Goal: Task Accomplishment & Management: Complete application form

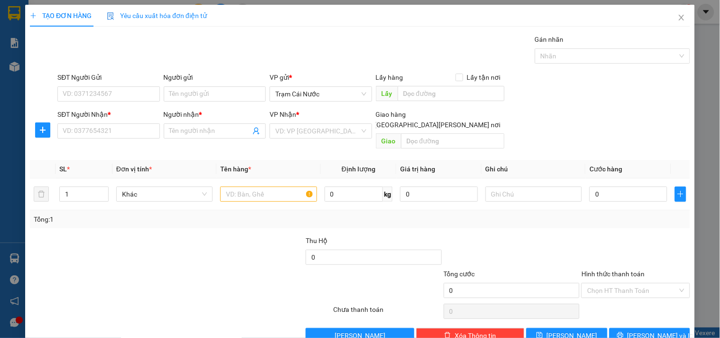
click at [73, 122] on div "SĐT Người Nhận *" at bounding box center [108, 116] width 102 height 14
click at [81, 135] on input "SĐT Người Nhận *" at bounding box center [108, 130] width 102 height 15
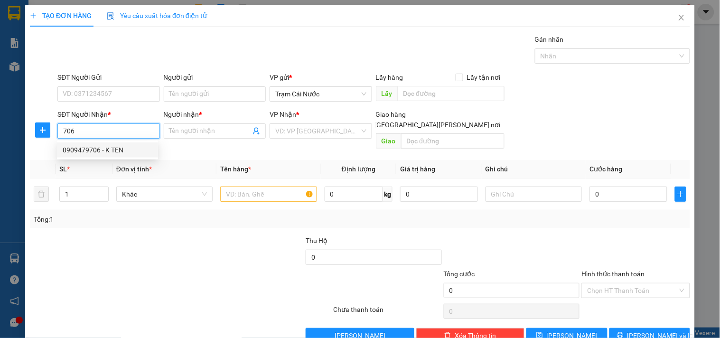
click at [108, 146] on div "0909479706 - K TEN" at bounding box center [108, 150] width 90 height 10
type input "0909479706"
type input "K TEN"
type input "100.000"
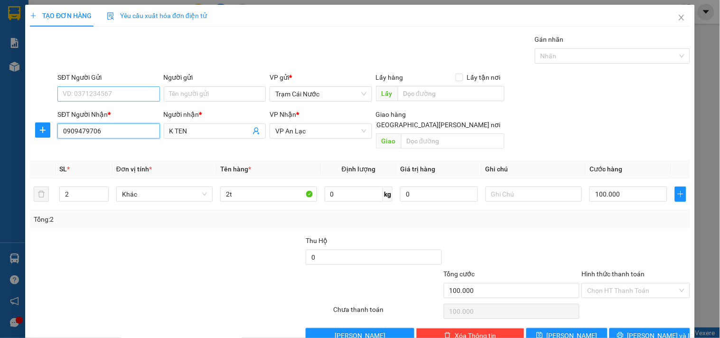
type input "0909479706"
click at [140, 93] on input "SĐT Người Gửi" at bounding box center [108, 93] width 102 height 15
drag, startPoint x: 135, startPoint y: 111, endPoint x: 147, endPoint y: 109, distance: 12.6
click at [136, 111] on div "0943430029 - thông" at bounding box center [108, 113] width 90 height 10
type input "0943430029"
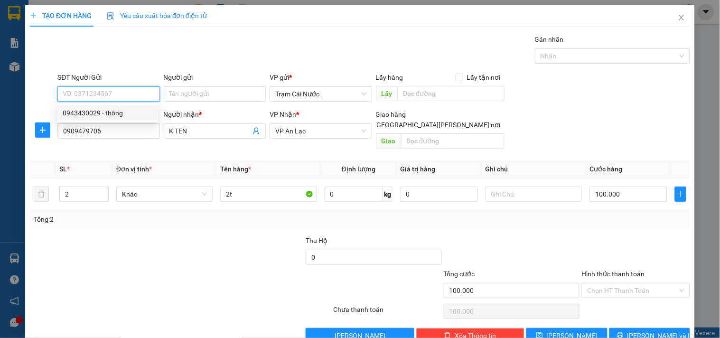
type input "thông"
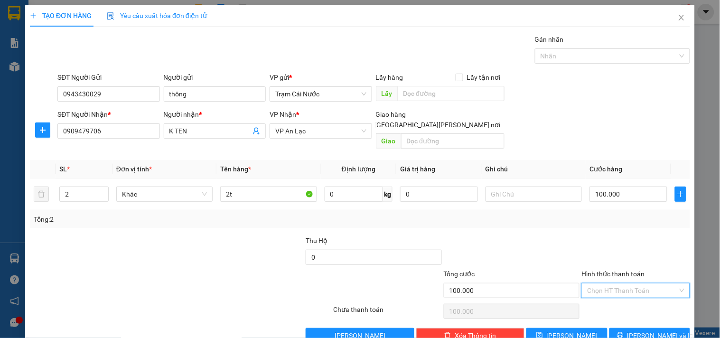
click at [623, 283] on input "Hình thức thanh toán" at bounding box center [632, 290] width 90 height 14
click at [604, 297] on div "Tại văn phòng" at bounding box center [630, 299] width 96 height 10
type input "0"
click at [662, 328] on button "[PERSON_NAME] và In" at bounding box center [649, 335] width 81 height 15
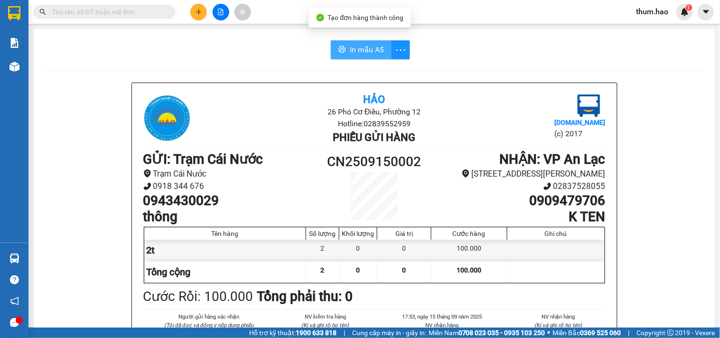
click at [369, 41] on button "In mẫu A5" at bounding box center [361, 49] width 61 height 19
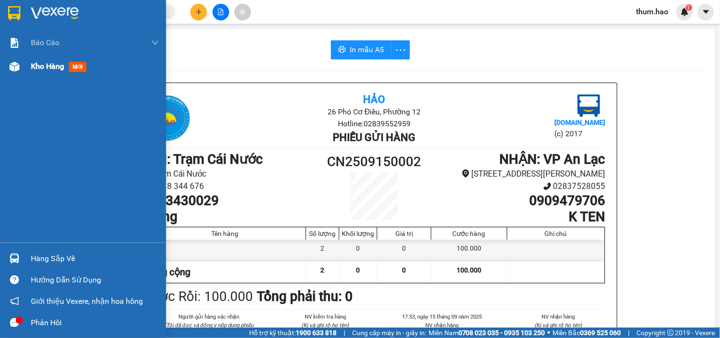
click at [62, 70] on span "Kho hàng" at bounding box center [47, 66] width 33 height 9
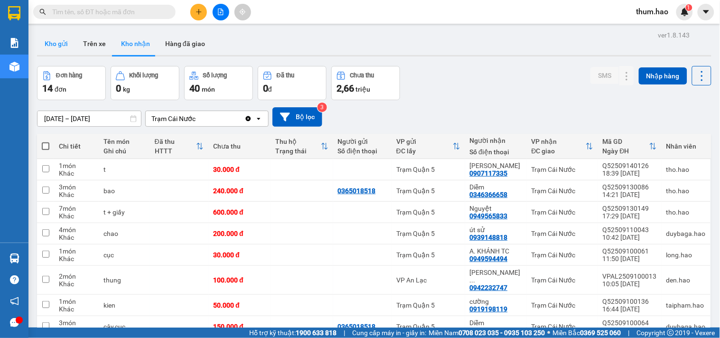
click at [62, 39] on button "Kho gửi" at bounding box center [56, 43] width 38 height 23
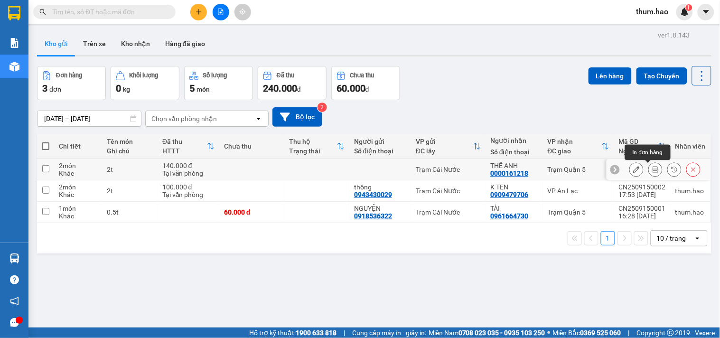
click at [652, 169] on icon at bounding box center [655, 169] width 7 height 7
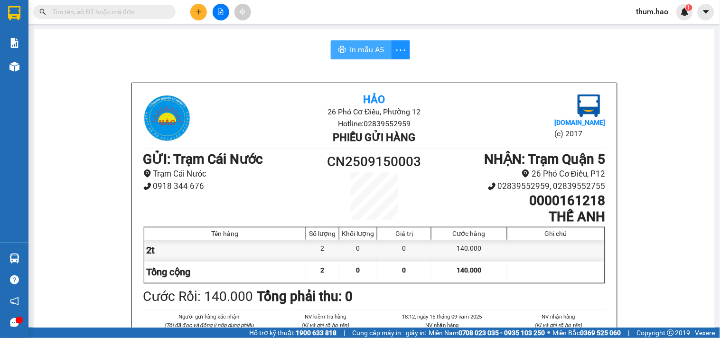
click at [371, 56] on button "In mẫu A5" at bounding box center [361, 49] width 61 height 19
